Goal: Find specific page/section: Find specific page/section

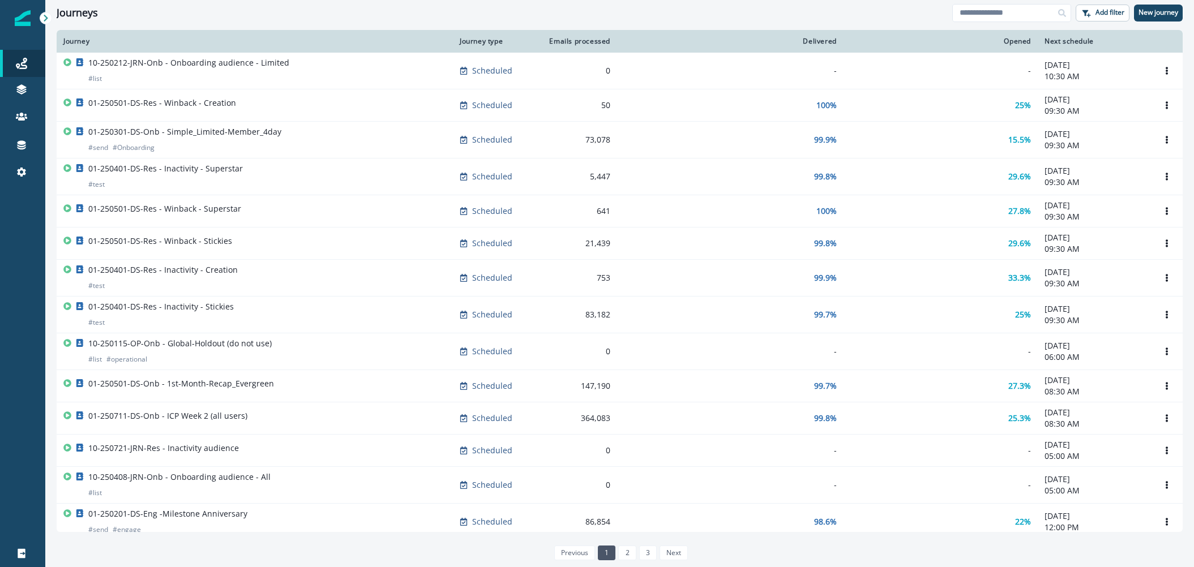
click at [26, 276] on div at bounding box center [22, 369] width 45 height 341
click at [47, 17] on icon at bounding box center [46, 18] width 4 height 7
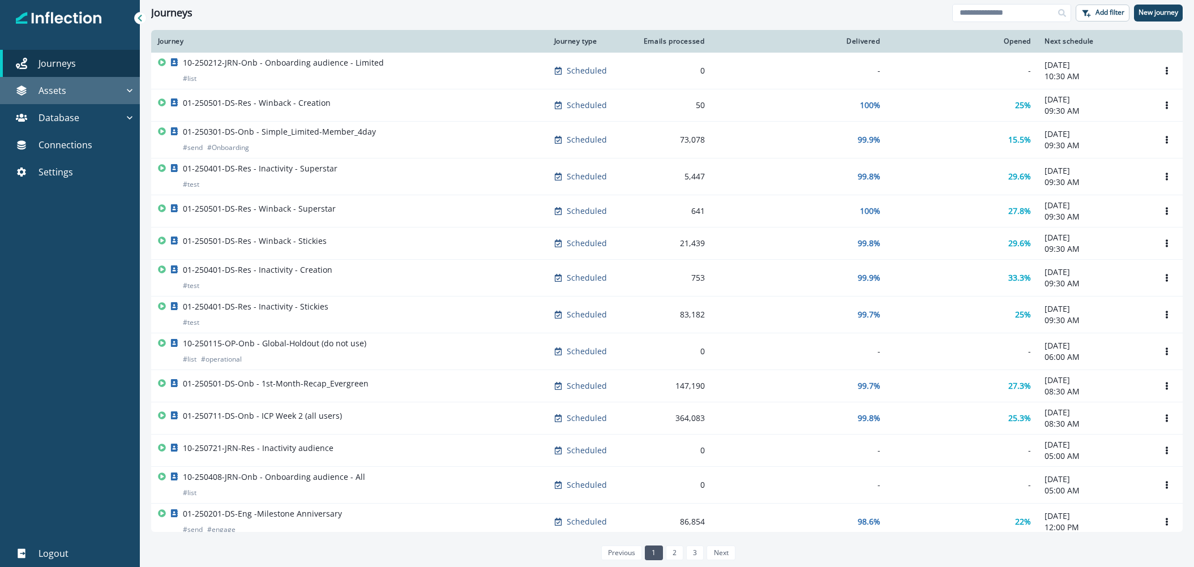
click at [129, 89] on icon "button" at bounding box center [129, 90] width 11 height 11
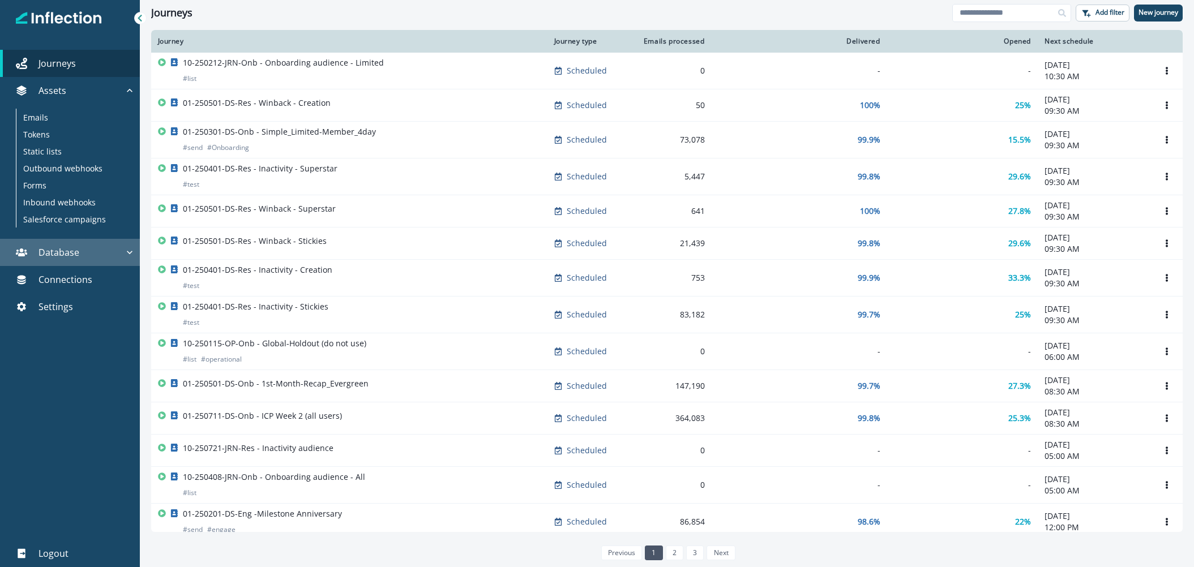
click at [130, 253] on icon "button" at bounding box center [130, 252] width 6 height 3
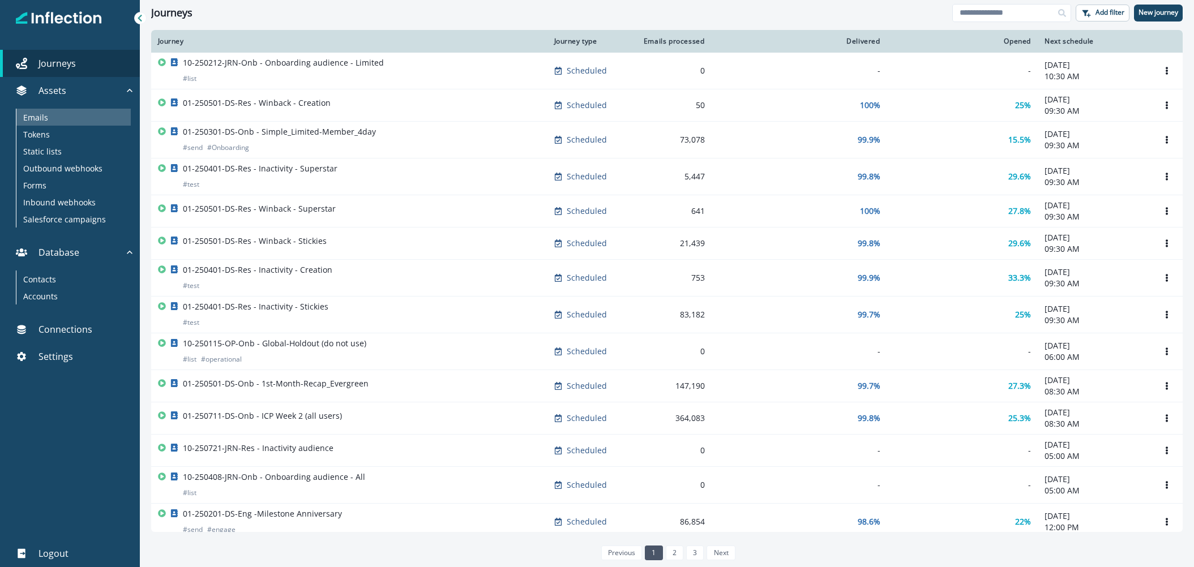
click at [48, 120] on div "Emails" at bounding box center [73, 117] width 114 height 17
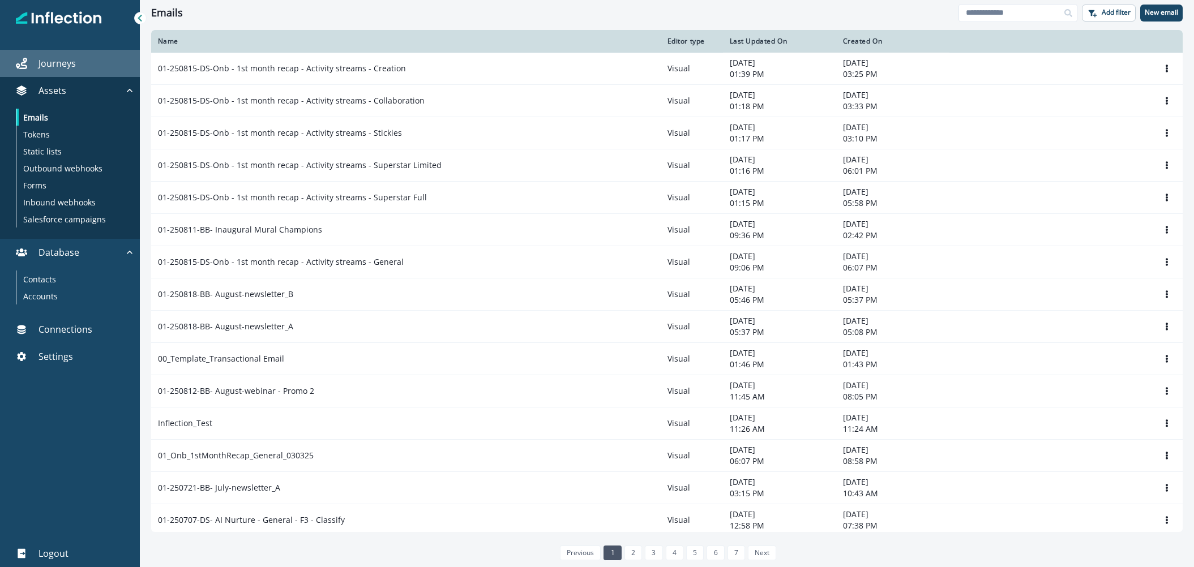
click at [64, 63] on p "Journeys" at bounding box center [57, 64] width 37 height 14
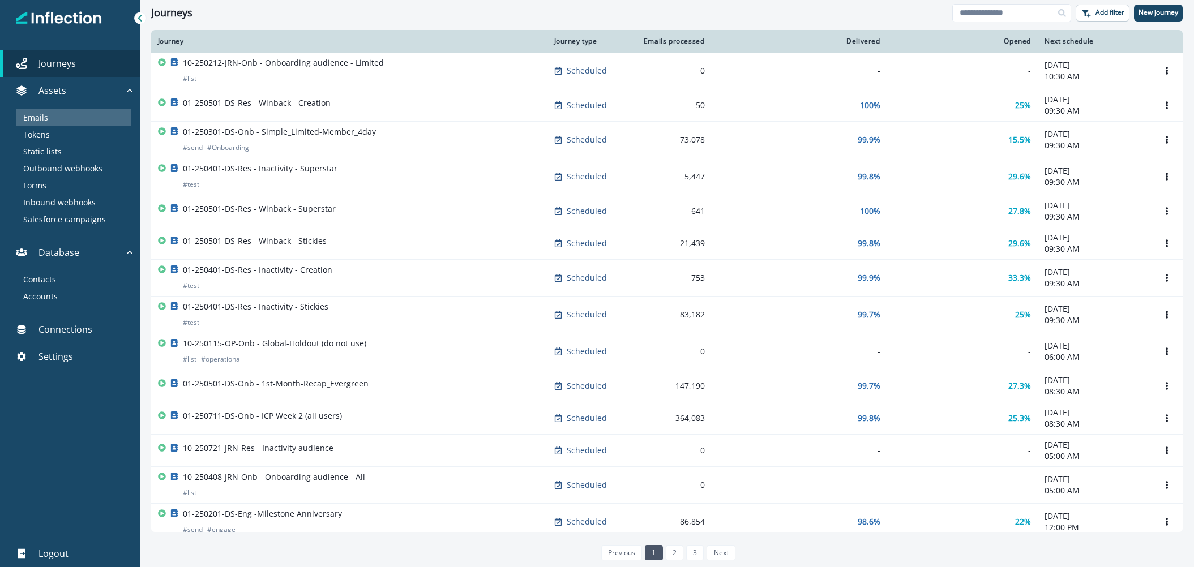
click at [39, 113] on p "Emails" at bounding box center [35, 118] width 25 height 12
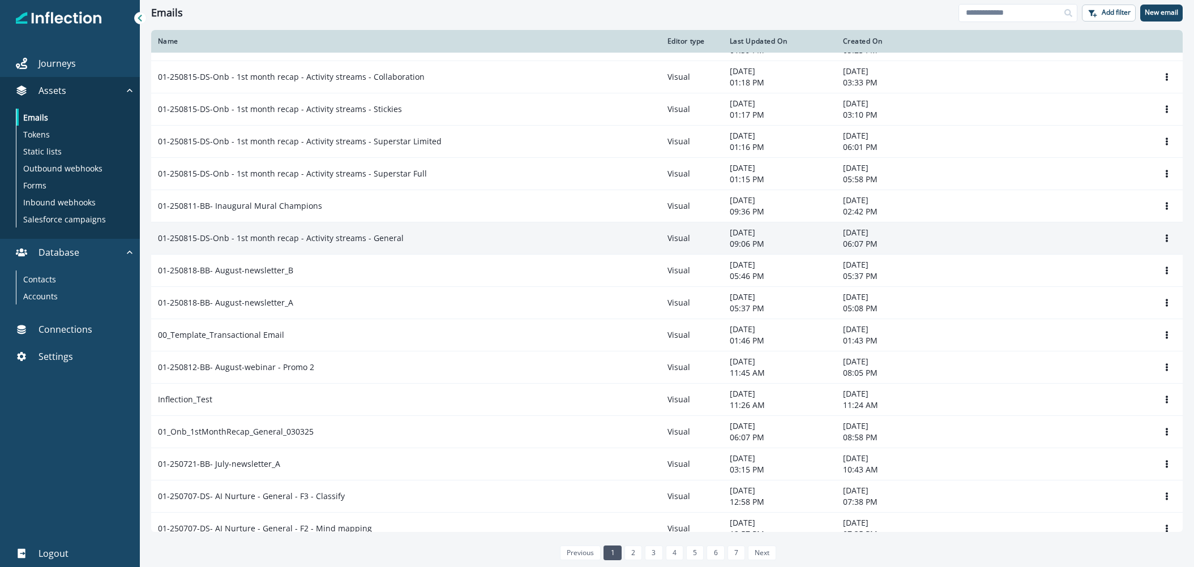
scroll to position [40, 0]
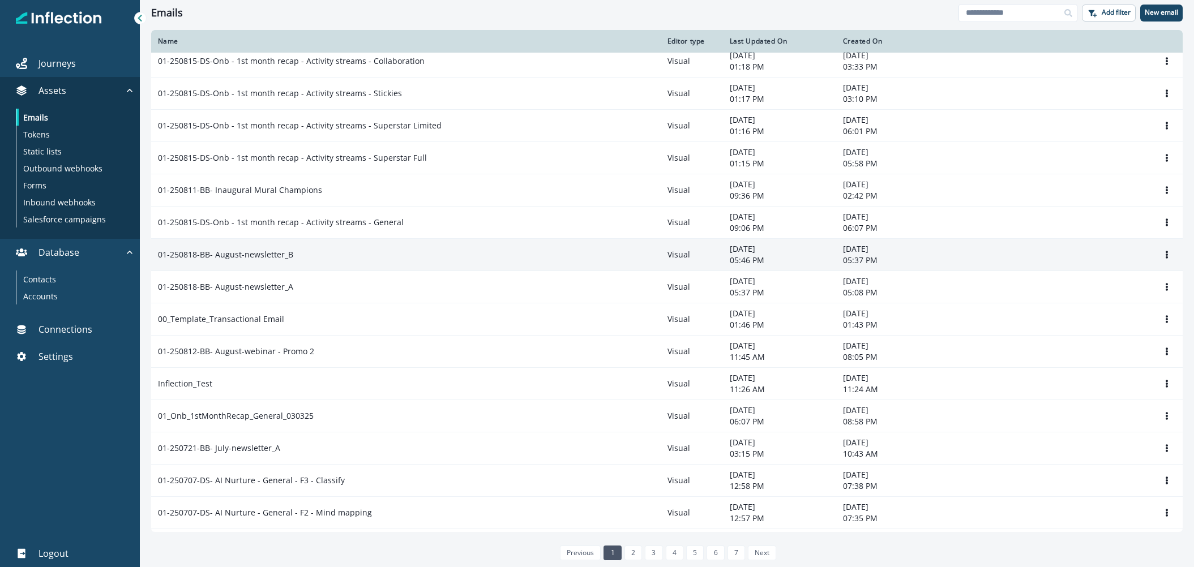
click at [257, 257] on p "01-250818-BB- August-newsletter_B" at bounding box center [225, 254] width 135 height 11
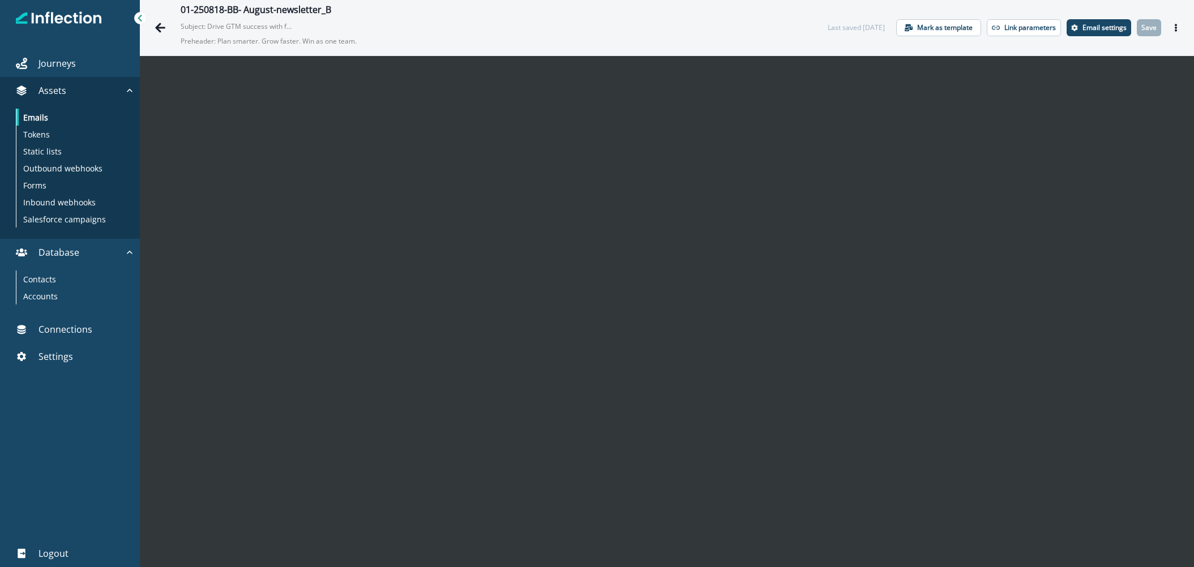
click at [282, 25] on p "Subject: Drive GTM success with fresh resources for team alignment" at bounding box center [237, 24] width 113 height 15
